Goal: Find specific page/section: Find specific page/section

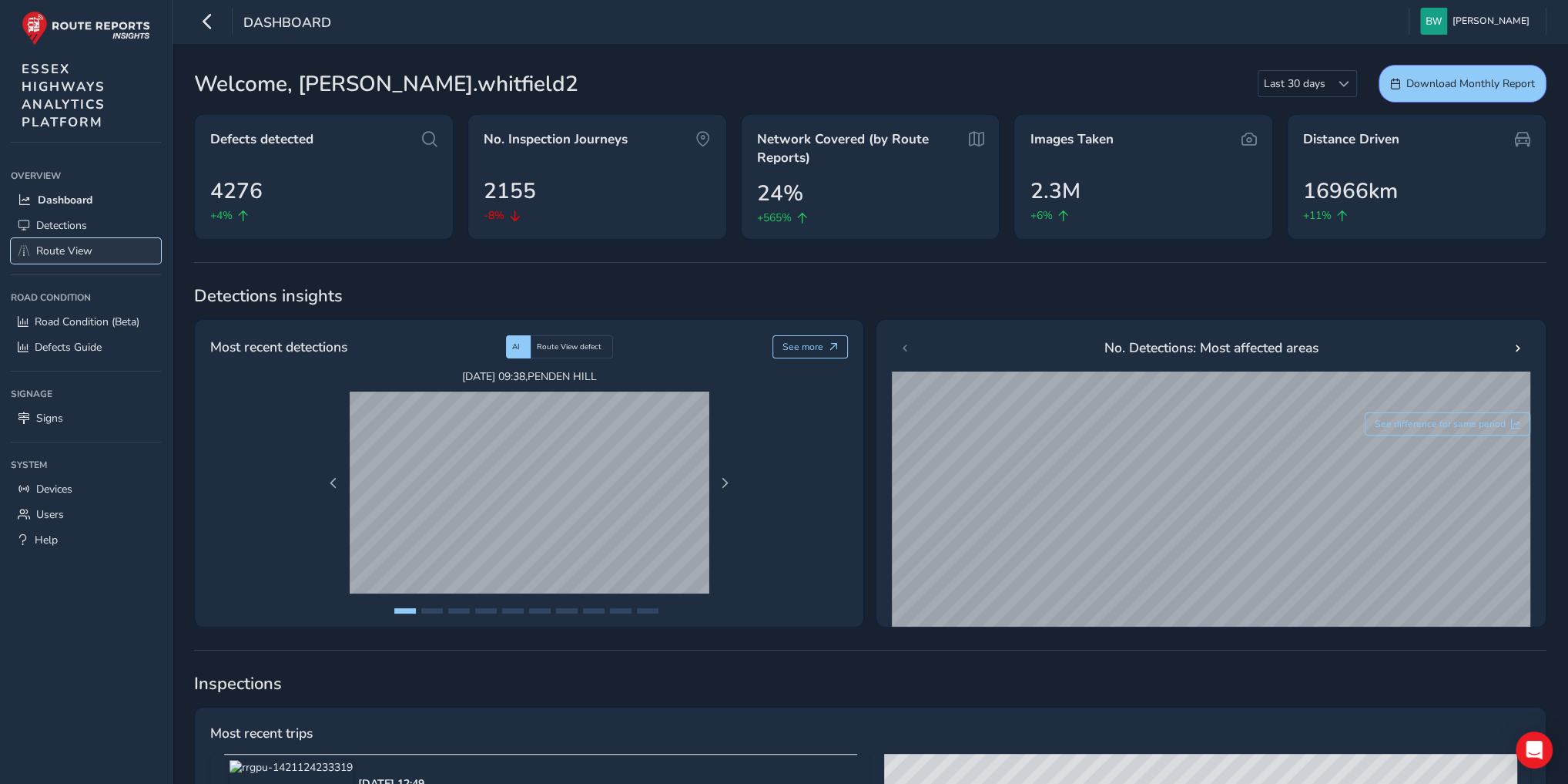
click at [75, 248] on span "Route View" at bounding box center [64, 250] width 56 height 14
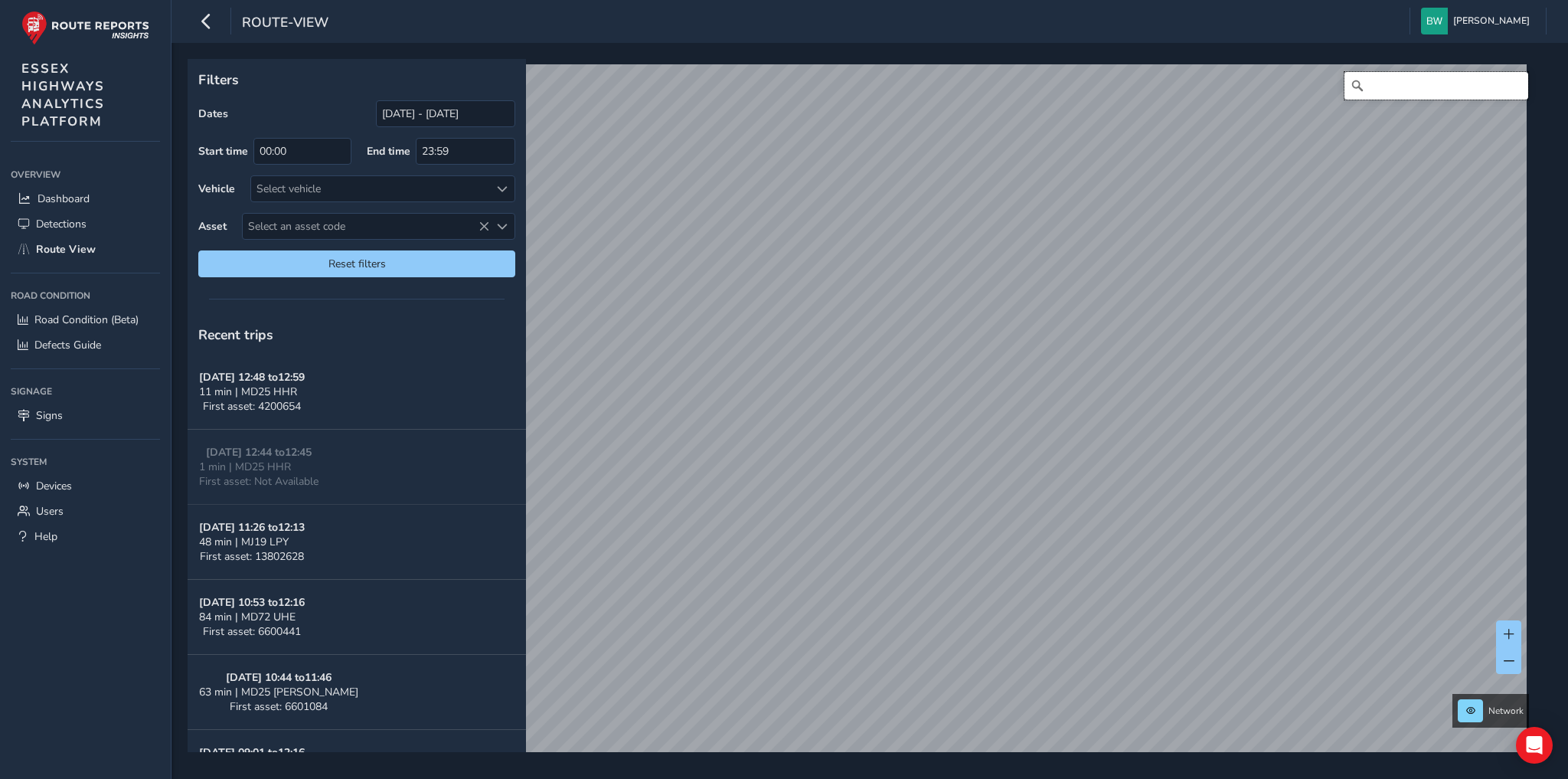
click at [1376, 84] on input "Search" at bounding box center [1436, 85] width 184 height 28
click at [1269, 95] on div "enterprise court, [PERSON_NAME] No results found" at bounding box center [865, 416] width 1343 height 705
type input "bellcroft, [PERSON_NAME]"
click at [437, 115] on input "[DATE] - [DATE]" at bounding box center [446, 114] width 140 height 27
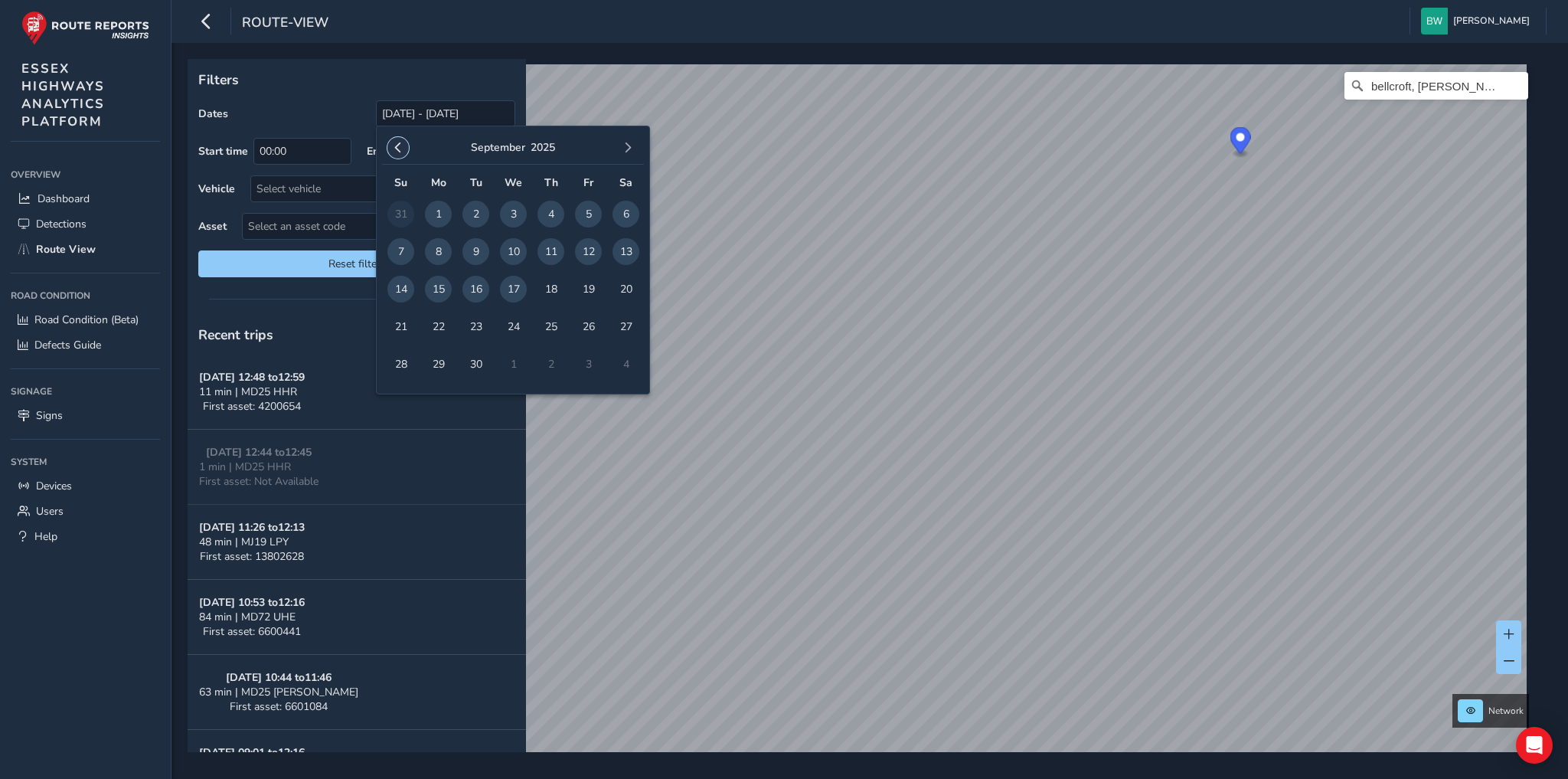
click at [398, 147] on span "button" at bounding box center [398, 147] width 11 height 11
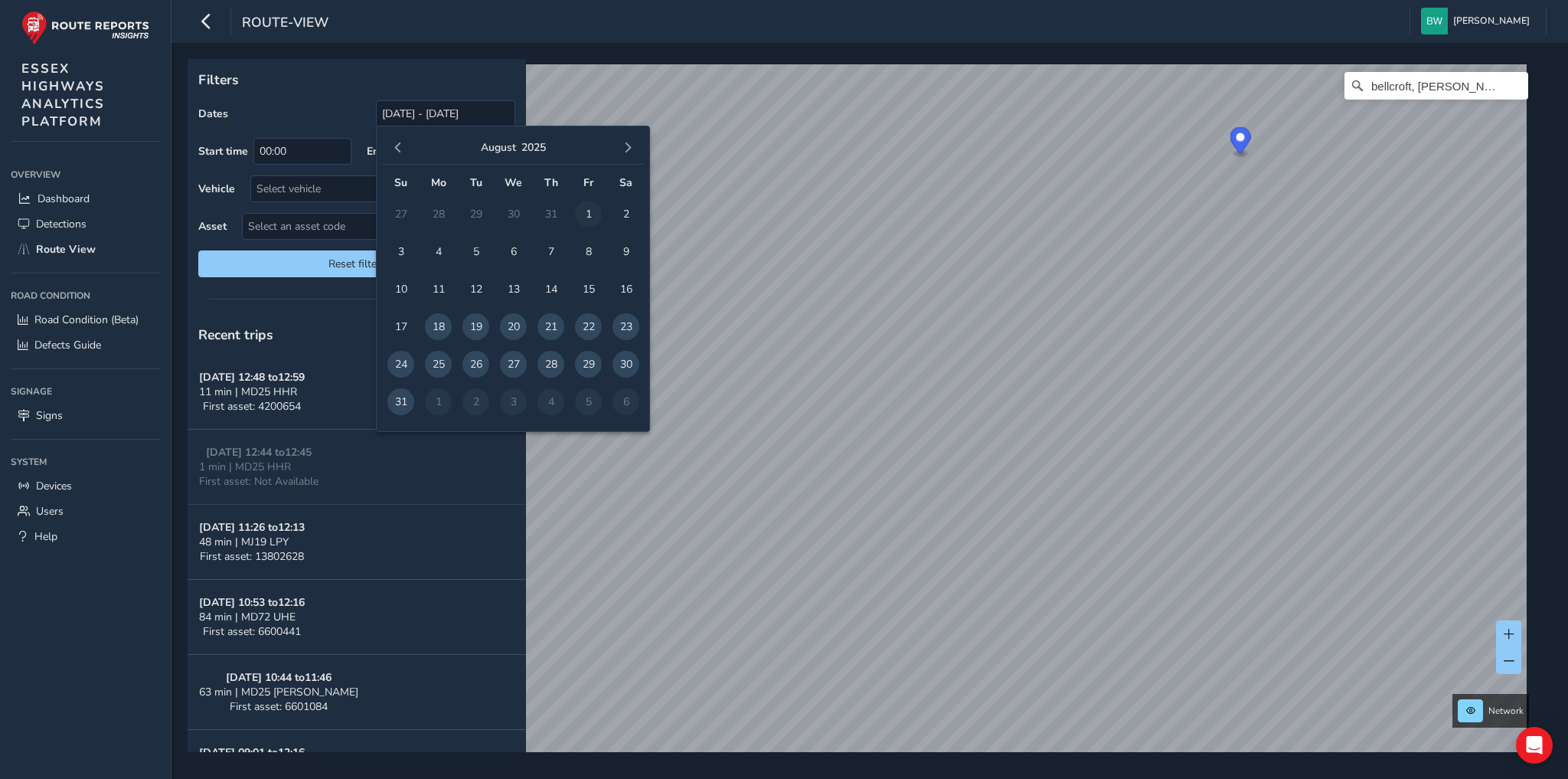
click at [582, 211] on span "1" at bounding box center [588, 214] width 27 height 27
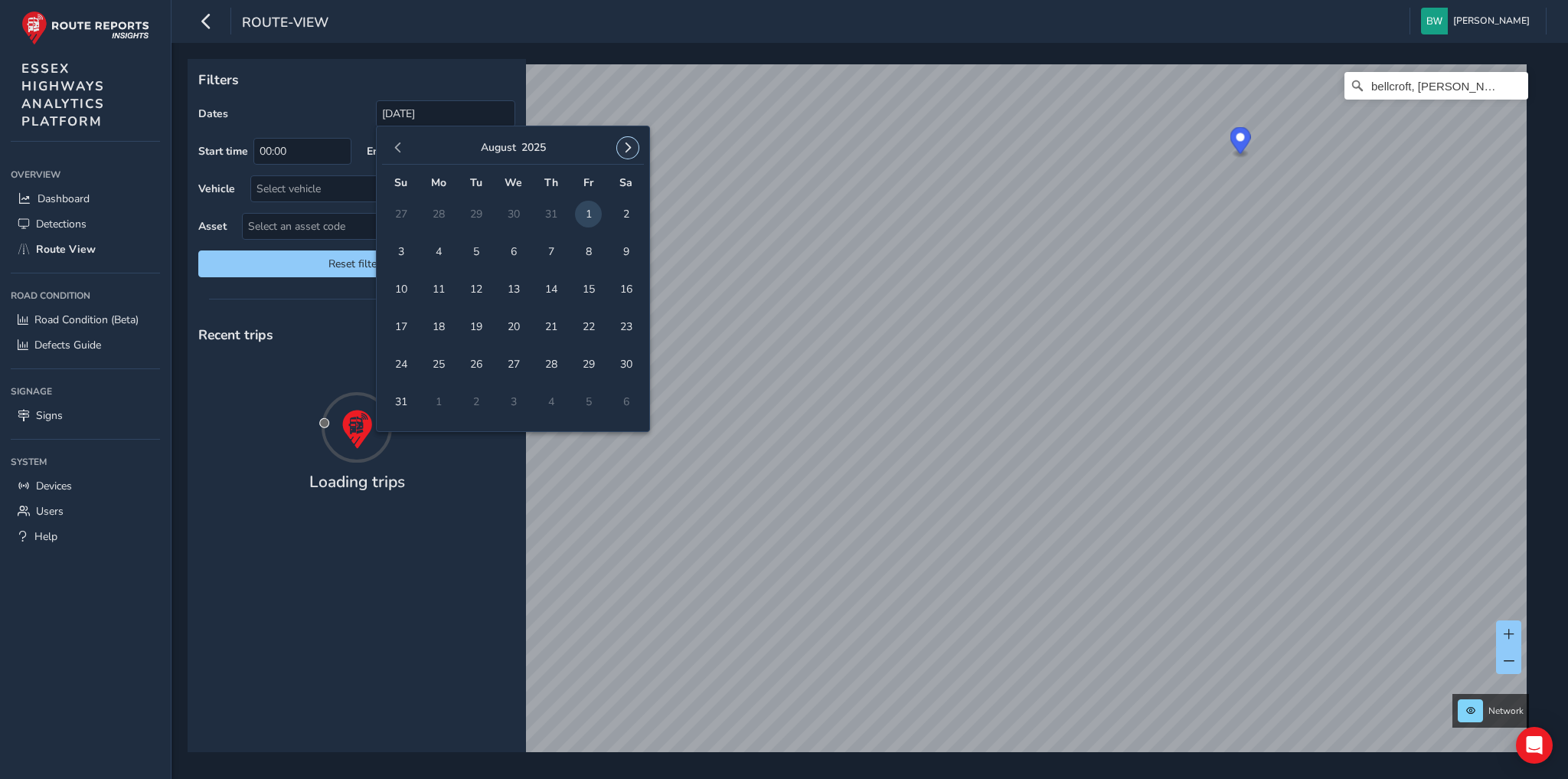
click at [632, 144] on span "button" at bounding box center [628, 147] width 11 height 11
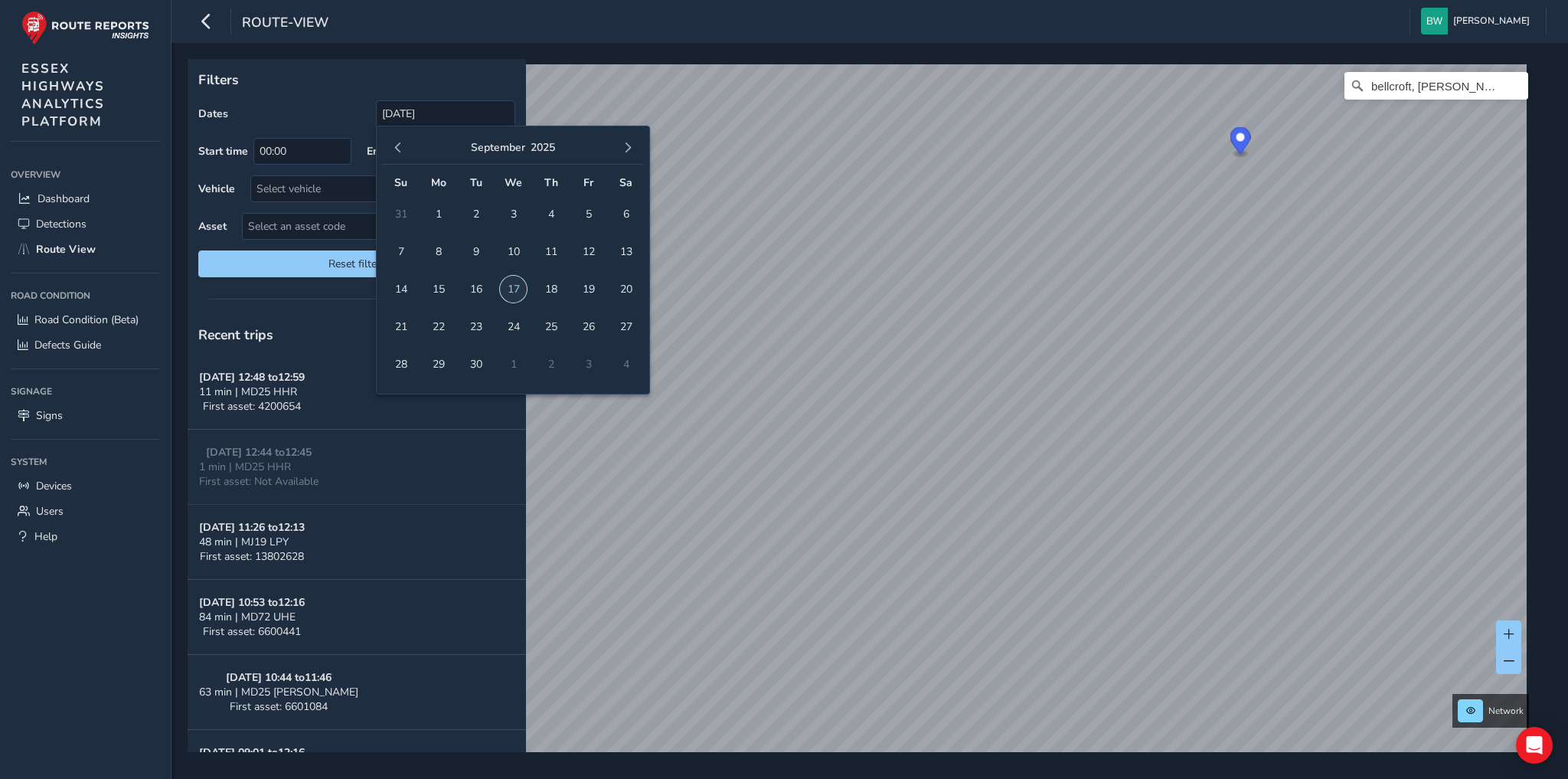
click at [517, 288] on span "17" at bounding box center [514, 289] width 27 height 27
type input "[DATE] - [DATE]"
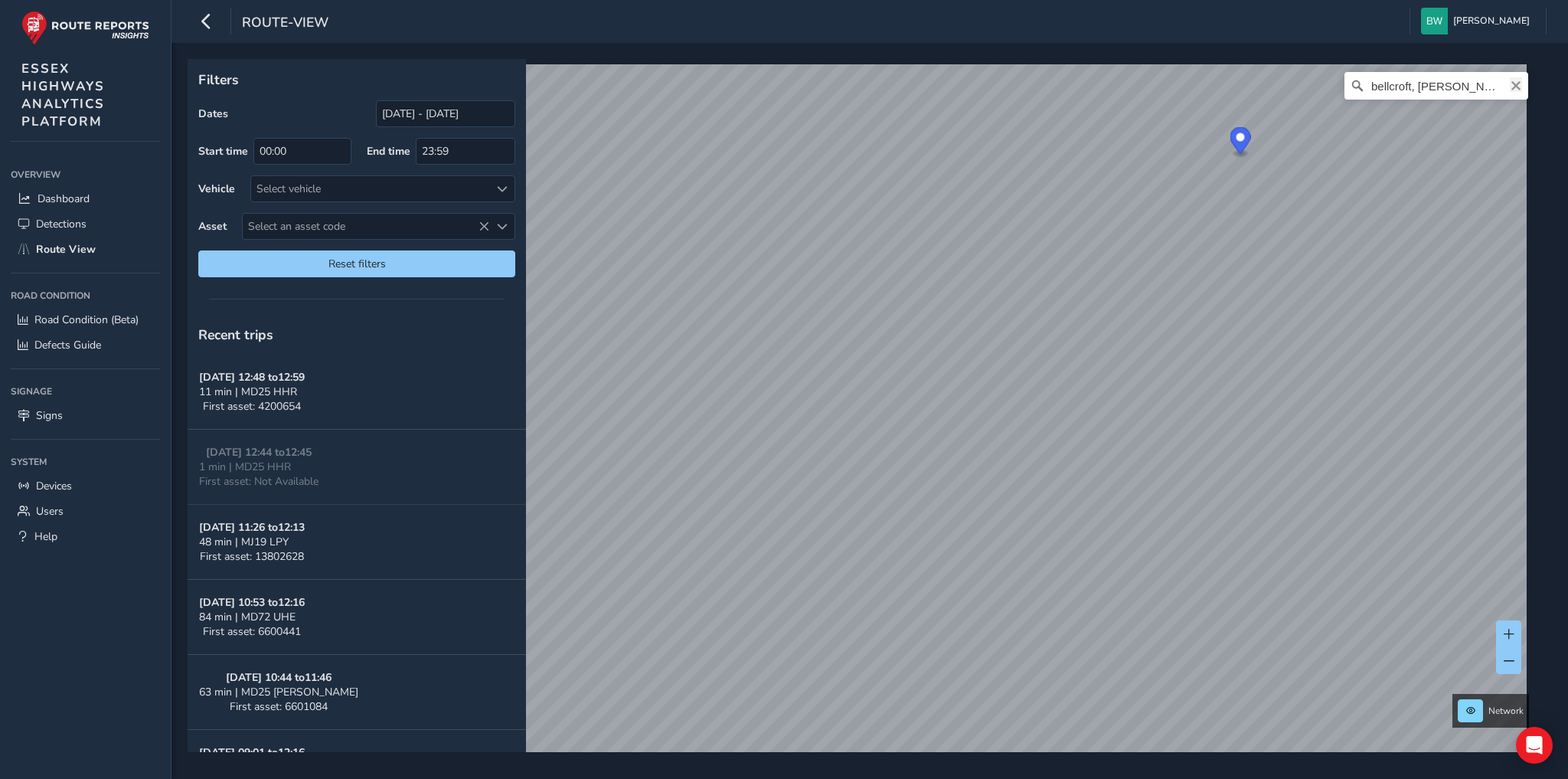
click at [1510, 90] on icon "Clear" at bounding box center [1515, 85] width 12 height 12
click at [1444, 90] on input "Search" at bounding box center [1436, 85] width 184 height 28
click at [1422, 121] on div "[PERSON_NAME] view, brain No results found" at bounding box center [865, 416] width 1343 height 705
click at [1462, 87] on input "[PERSON_NAME] view, brain" at bounding box center [1436, 85] width 184 height 28
type input "[PERSON_NAME][STREET_ADDRESS]"
